Goal: Check status: Check status

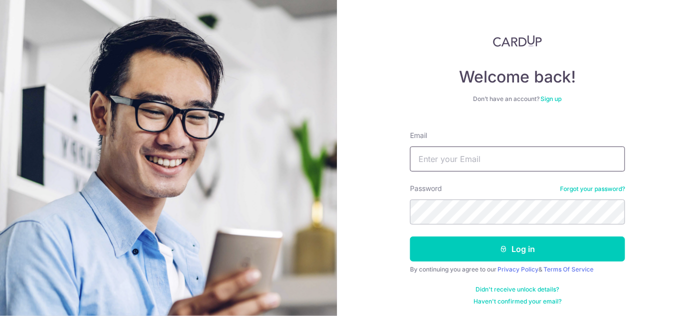
type input "[EMAIL_ADDRESS][DOMAIN_NAME]"
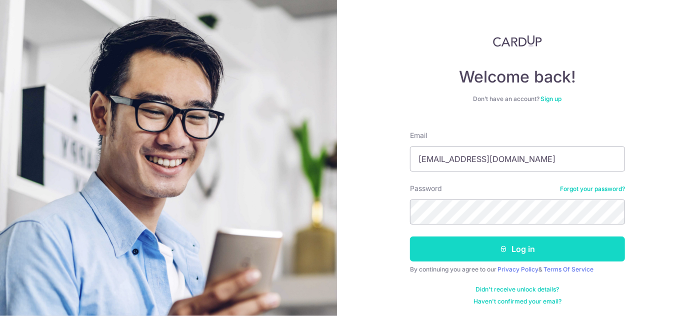
click at [475, 243] on button "Log in" at bounding box center [517, 248] width 215 height 25
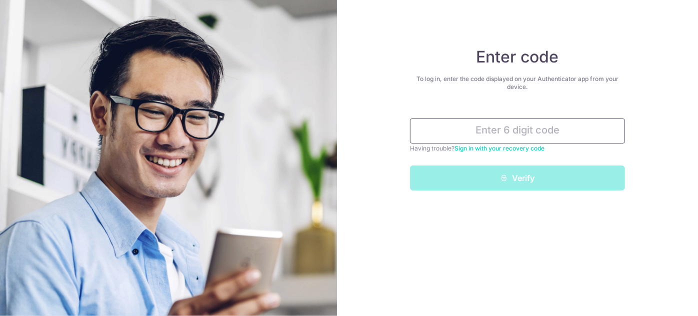
click at [520, 141] on input "text" at bounding box center [517, 130] width 215 height 25
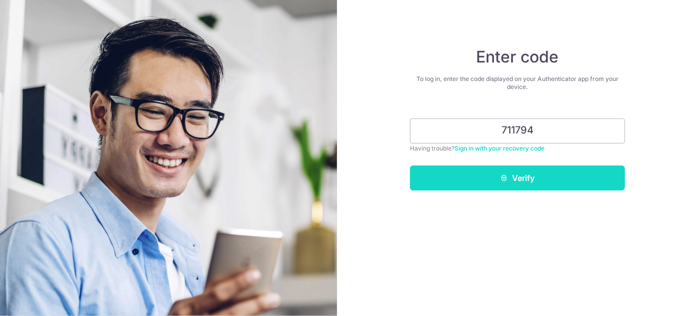
type input "711794"
click at [535, 178] on button "Verify" at bounding box center [517, 177] width 215 height 25
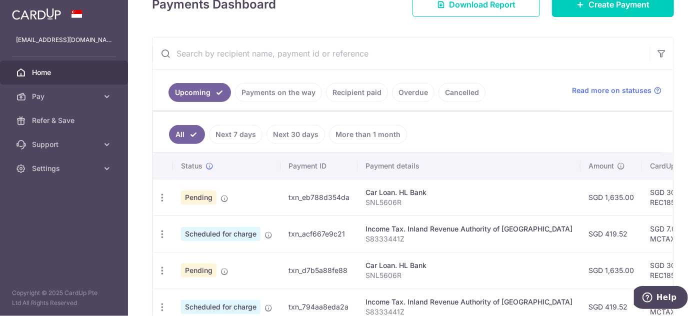
scroll to position [181, 0]
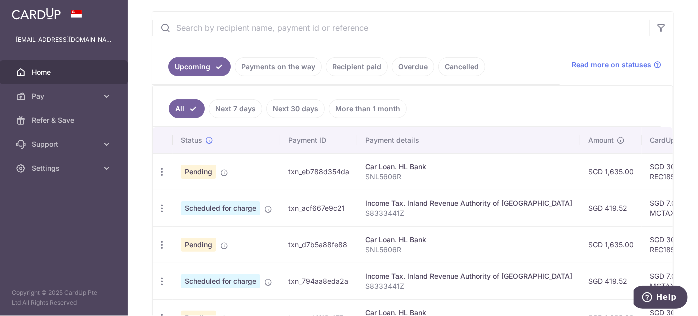
click at [367, 65] on link "Recipient paid" at bounding box center [357, 66] width 62 height 19
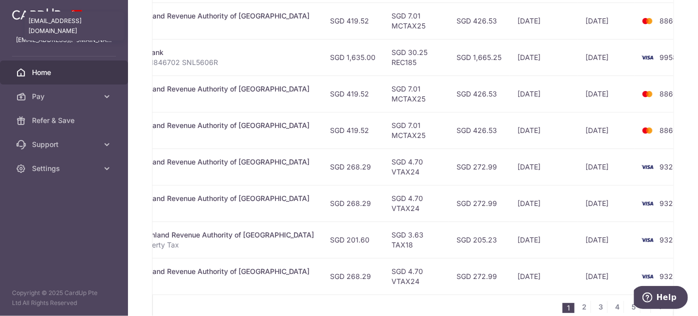
scroll to position [0, 0]
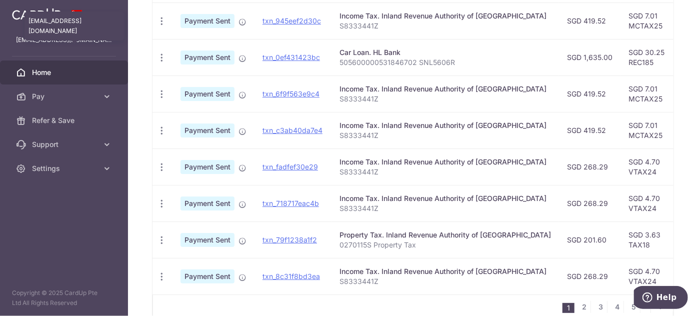
drag, startPoint x: 416, startPoint y: 50, endPoint x: 106, endPoint y: 53, distance: 309.5
click at [54, 44] on main "ahqream@yahoo.com.sg ahqream@yahoo.com.sg Home Pay Payments Recipients Cards Re…" at bounding box center [349, 158] width 698 height 316
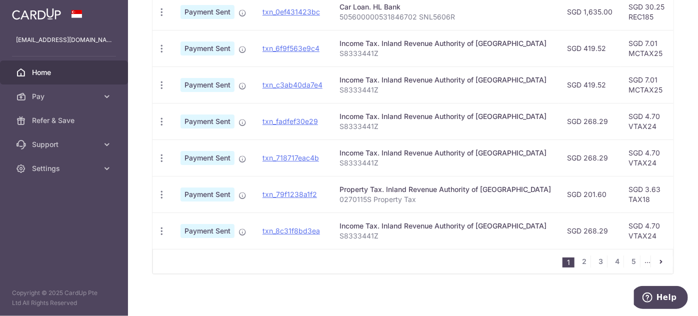
scroll to position [181, 0]
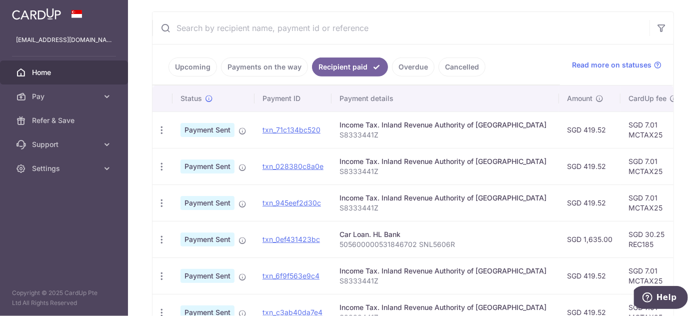
click at [433, 125] on div "Income Tax. Inland Revenue Authority of Singapore" at bounding box center [444, 125] width 211 height 10
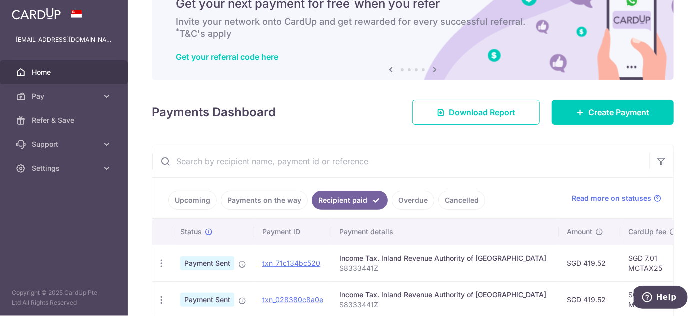
scroll to position [45, 0]
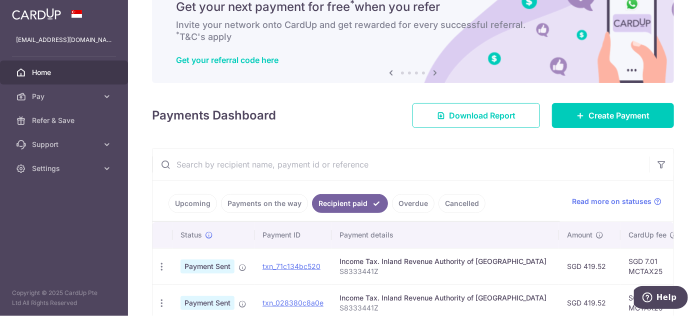
click at [192, 199] on link "Upcoming" at bounding box center [192, 203] width 48 height 19
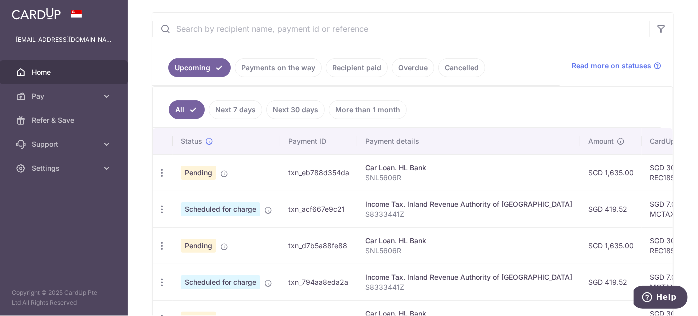
scroll to position [181, 0]
click at [165, 167] on icon "button" at bounding box center [162, 172] width 10 height 10
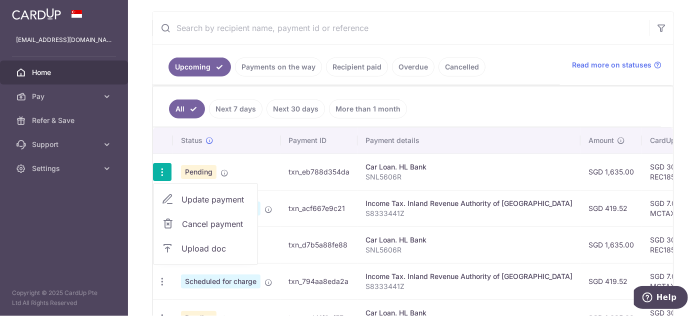
click at [472, 178] on p "SNL5606R" at bounding box center [468, 177] width 207 height 10
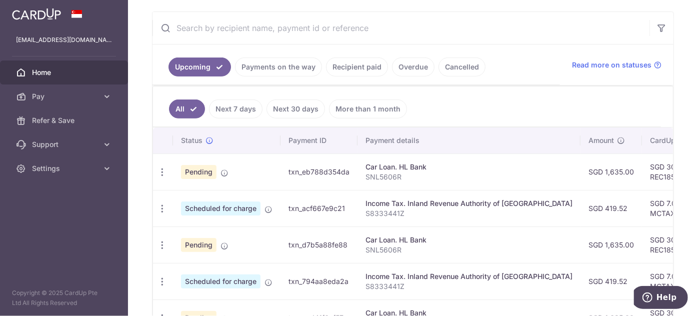
click at [311, 171] on td "txn_eb788d354da" at bounding box center [318, 171] width 77 height 36
click at [314, 170] on td "txn_eb788d354da" at bounding box center [318, 171] width 77 height 36
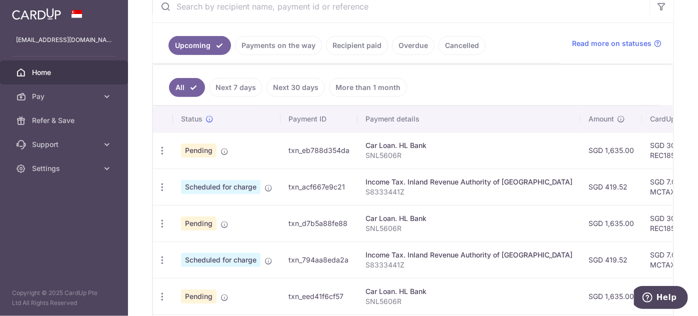
scroll to position [272, 0]
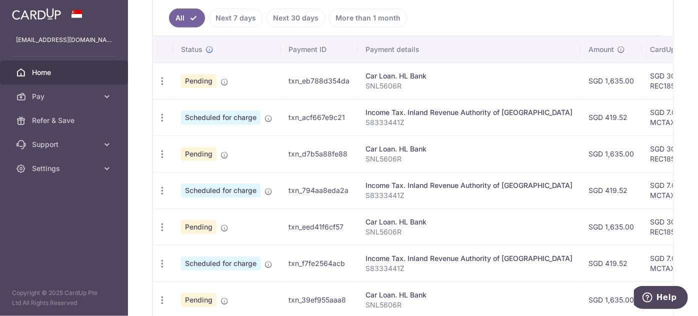
click at [255, 18] on link "Next 7 days" at bounding box center [235, 17] width 53 height 19
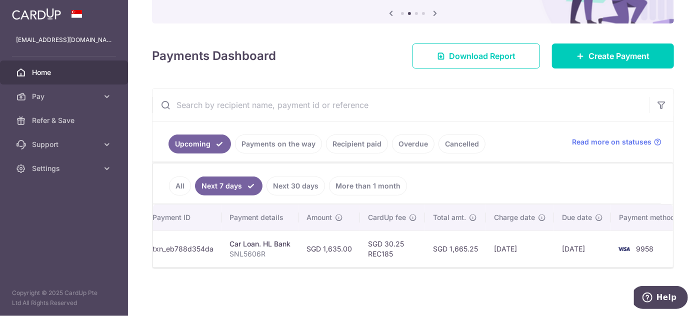
scroll to position [0, 104]
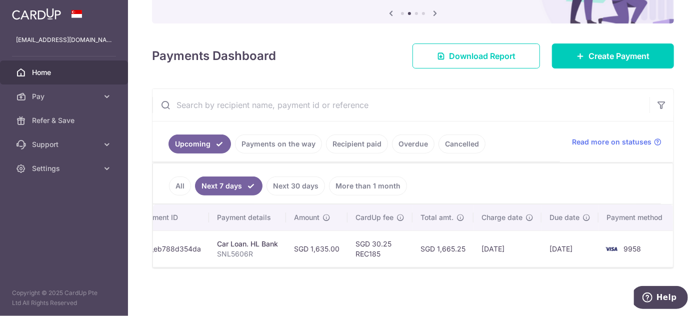
click at [357, 145] on link "Recipient paid" at bounding box center [357, 143] width 62 height 19
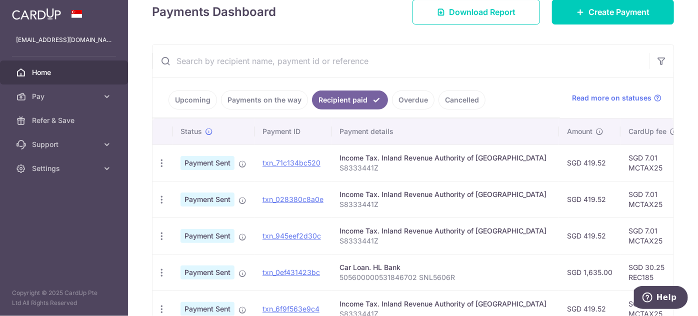
scroll to position [152, 0]
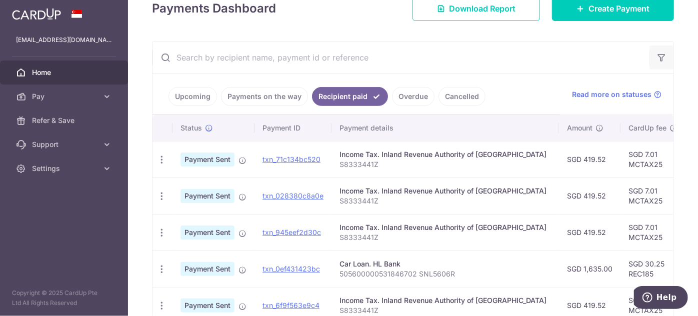
click at [656, 53] on icon "button" at bounding box center [661, 57] width 10 height 10
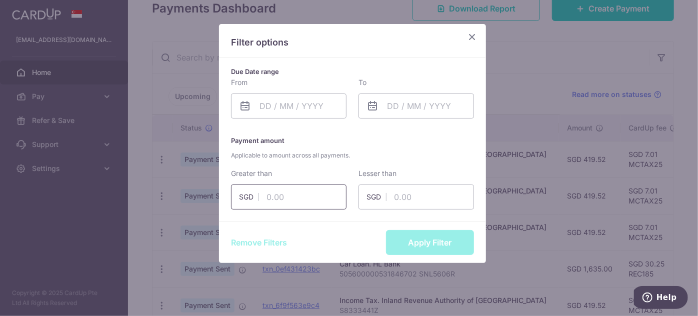
scroll to position [67, 0]
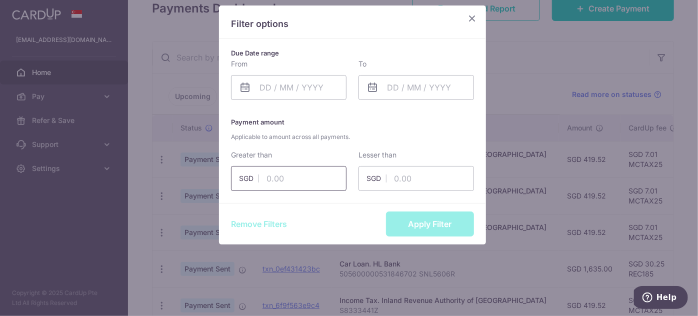
click at [303, 187] on input "text" at bounding box center [288, 178] width 115 height 25
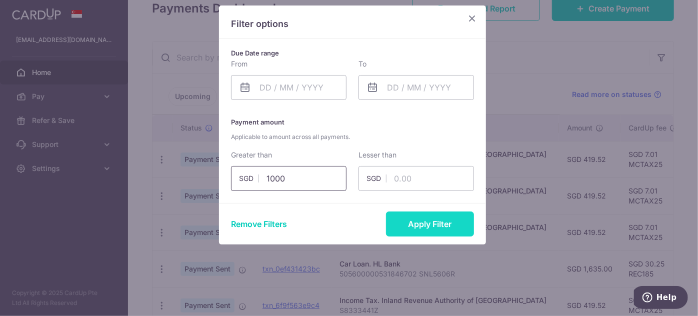
type input "1000"
click at [409, 219] on button "Apply Filter" at bounding box center [430, 223] width 88 height 25
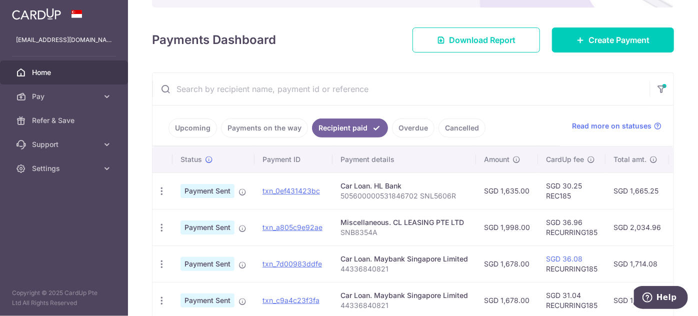
scroll to position [121, 0]
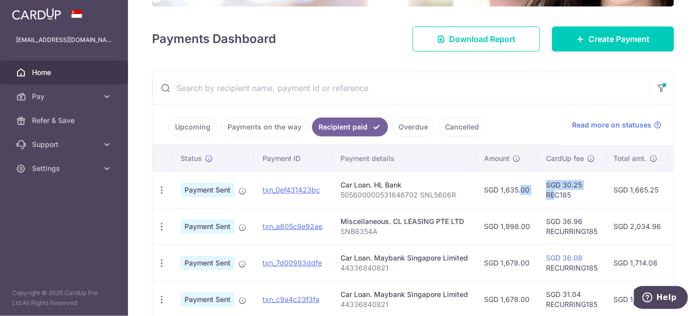
drag, startPoint x: 553, startPoint y: 190, endPoint x: 507, endPoint y: 190, distance: 46.0
click at [507, 190] on tr "PDF Receipt Payment Sent txn_0ef431423bc Car Loan. HL Bank 505600000531846702 S…" at bounding box center [510, 189] width 717 height 36
click at [512, 197] on td "SGD 1,635.00" at bounding box center [507, 189] width 62 height 36
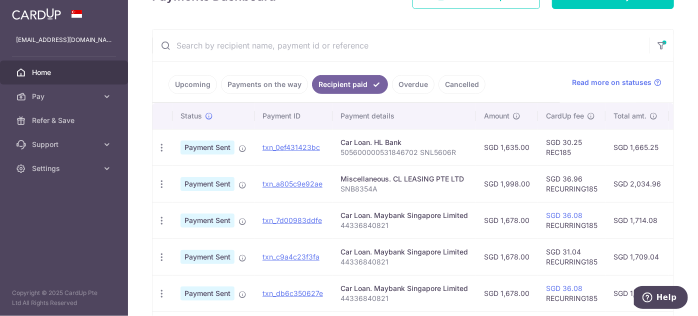
scroll to position [167, 0]
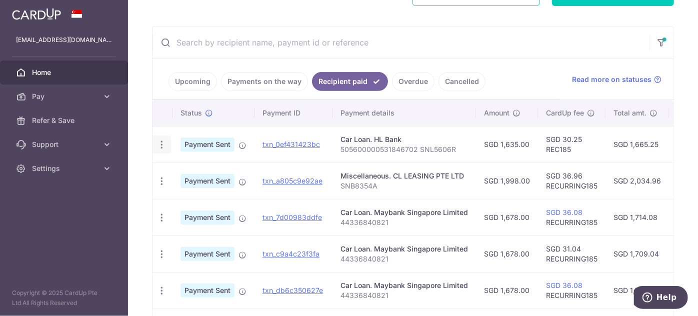
click at [163, 145] on icon "button" at bounding box center [161, 144] width 10 height 10
click at [438, 142] on div "Car Loan. HL Bank" at bounding box center [403, 139] width 127 height 10
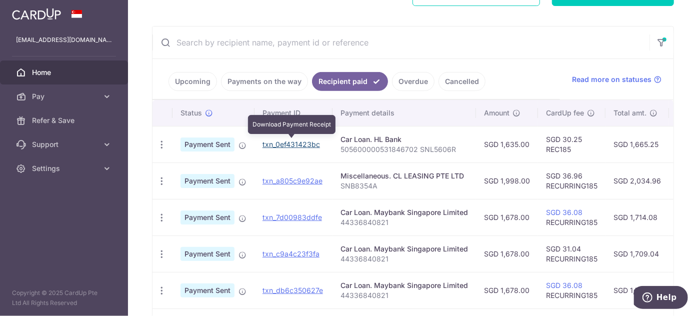
click at [297, 142] on link "txn_0ef431423bc" at bounding box center [290, 144] width 57 height 8
click at [294, 143] on link "txn_0ef431423bc" at bounding box center [290, 144] width 57 height 8
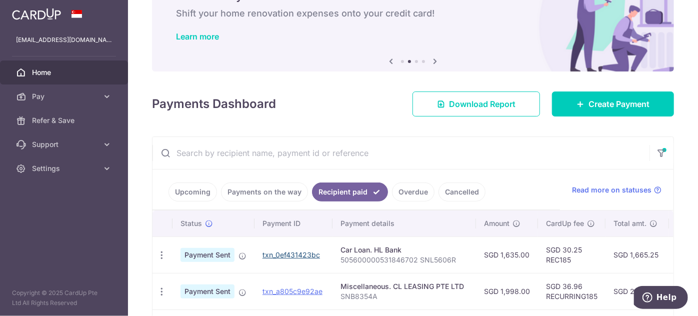
scroll to position [52, 0]
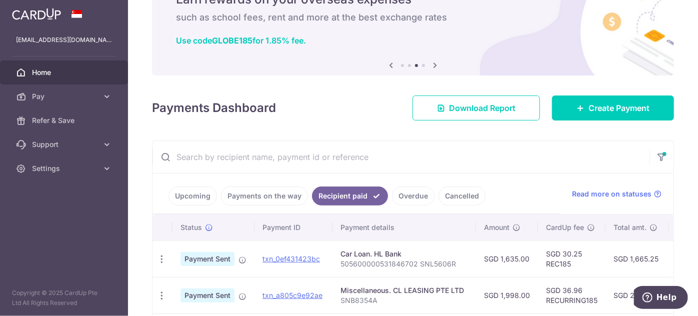
click at [77, 73] on span "Home" at bounding box center [65, 72] width 66 height 10
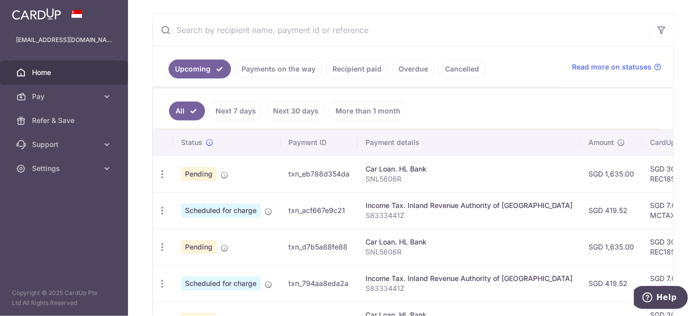
scroll to position [181, 0]
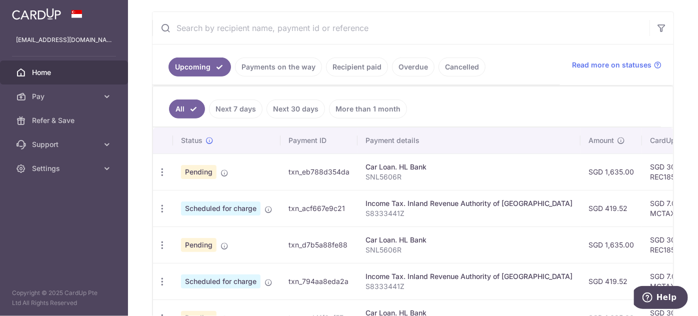
click at [461, 59] on link "Cancelled" at bounding box center [461, 66] width 47 height 19
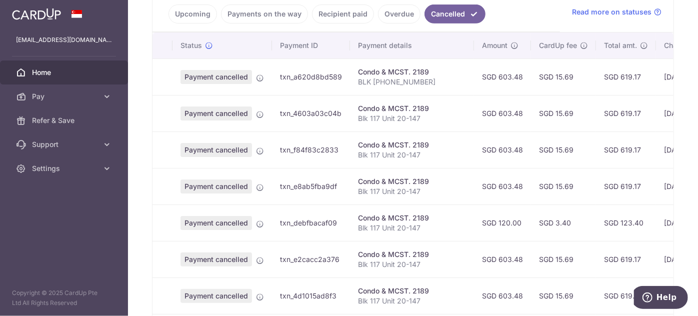
scroll to position [98, 0]
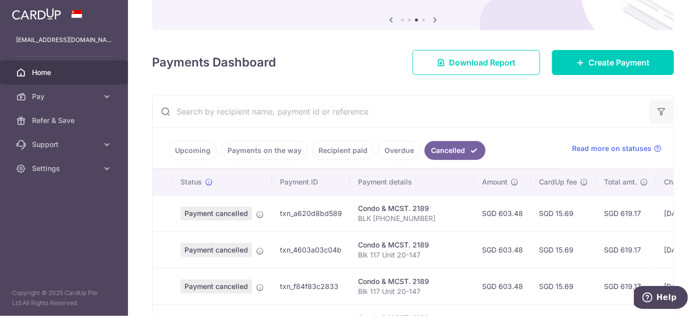
click at [656, 113] on icon "button" at bounding box center [661, 111] width 10 height 10
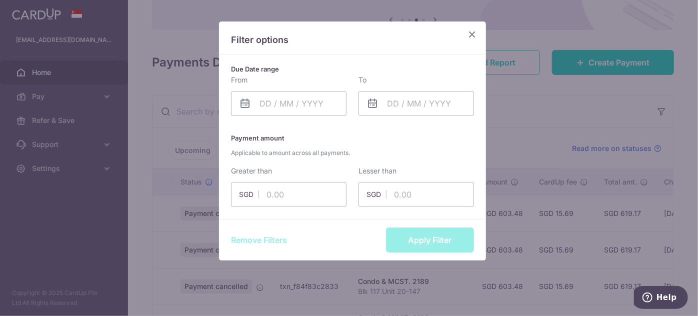
scroll to position [67, 0]
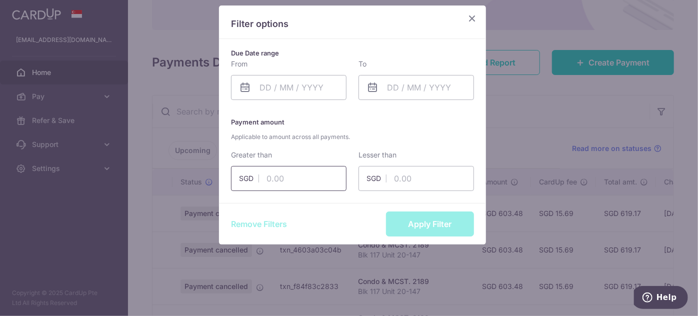
click at [307, 178] on input "text" at bounding box center [288, 178] width 115 height 25
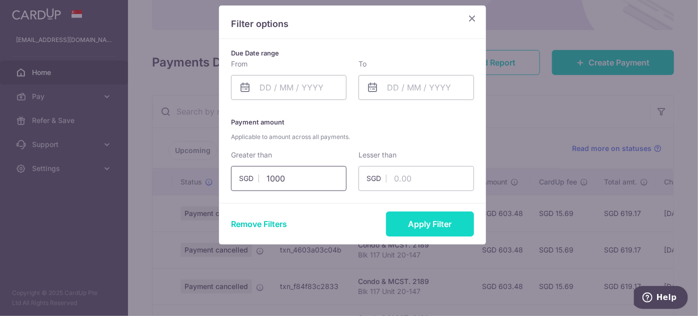
type input "1000"
click at [422, 222] on button "Apply Filter" at bounding box center [430, 223] width 88 height 25
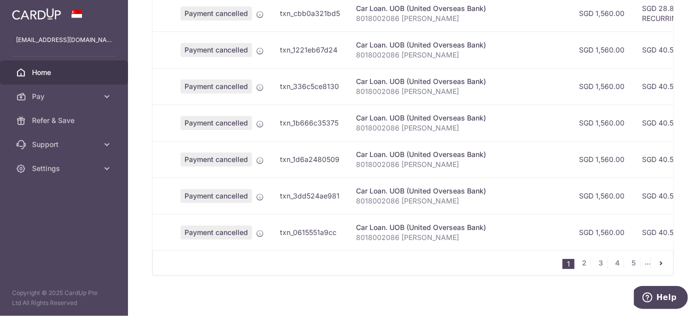
scroll to position [416, 0]
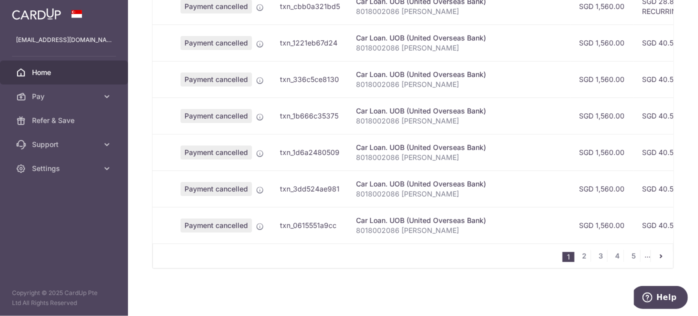
click at [644, 258] on li "..." at bounding box center [647, 256] width 6 height 12
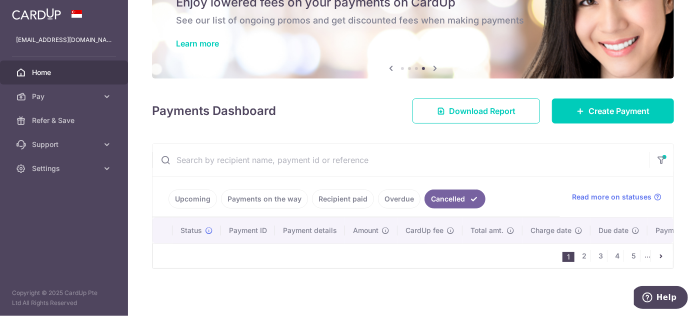
scroll to position [52, 0]
click at [220, 159] on input "text" at bounding box center [400, 160] width 497 height 32
click at [286, 161] on input "text" at bounding box center [400, 160] width 497 height 32
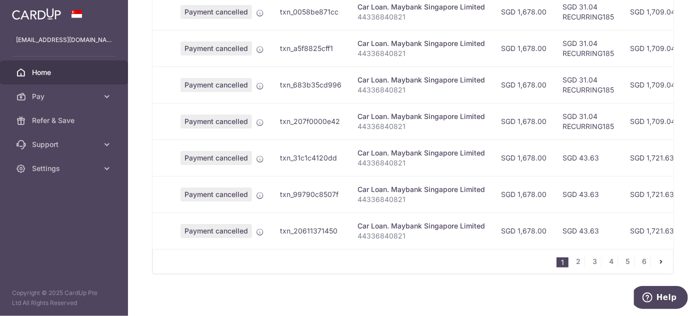
scroll to position [416, 0]
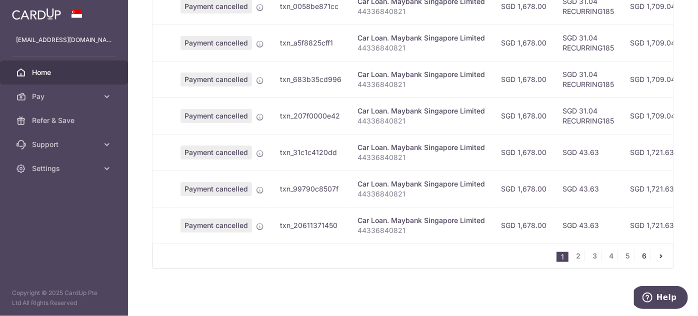
type input "maybank"
click at [641, 258] on link "6" at bounding box center [644, 256] width 12 height 12
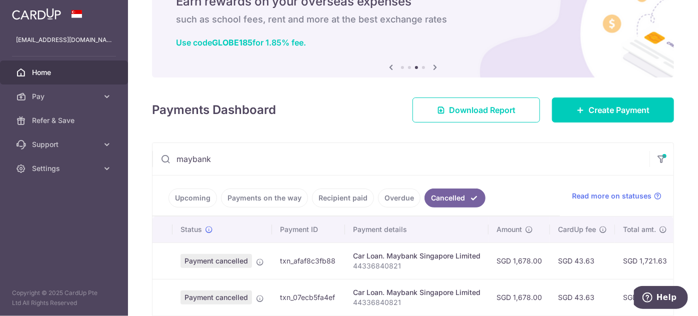
scroll to position [0, 0]
